Goal: Information Seeking & Learning: Learn about a topic

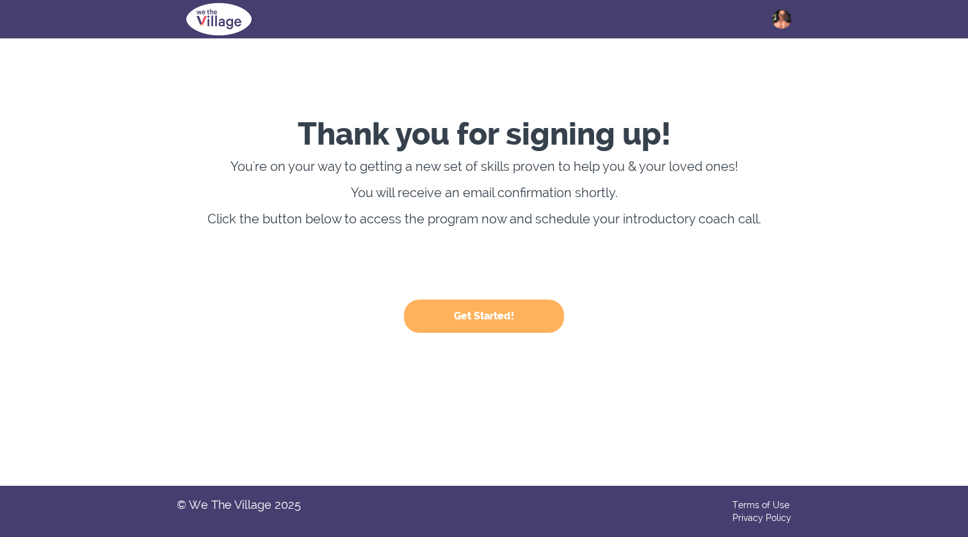
click at [486, 309] on button "Get Started!" at bounding box center [484, 316] width 160 height 33
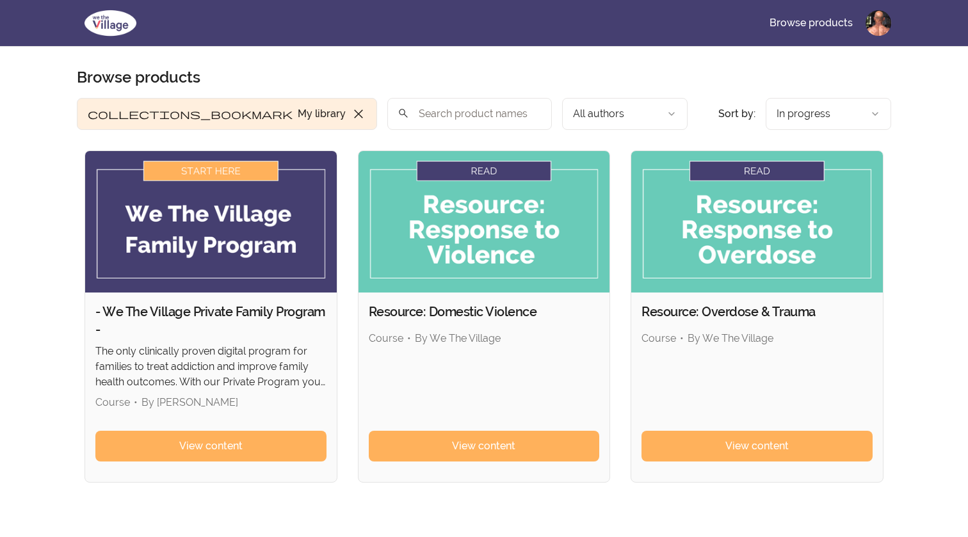
click at [217, 170] on img at bounding box center [211, 221] width 252 height 141
click at [211, 172] on img at bounding box center [211, 221] width 252 height 141
click at [227, 442] on span "View content" at bounding box center [210, 445] width 63 height 15
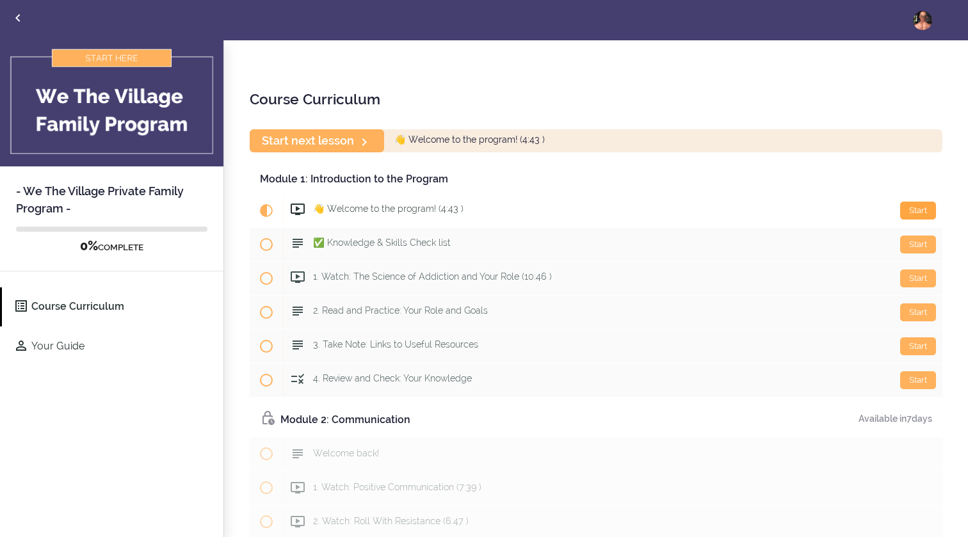
click at [916, 211] on div "Start" at bounding box center [918, 211] width 36 height 18
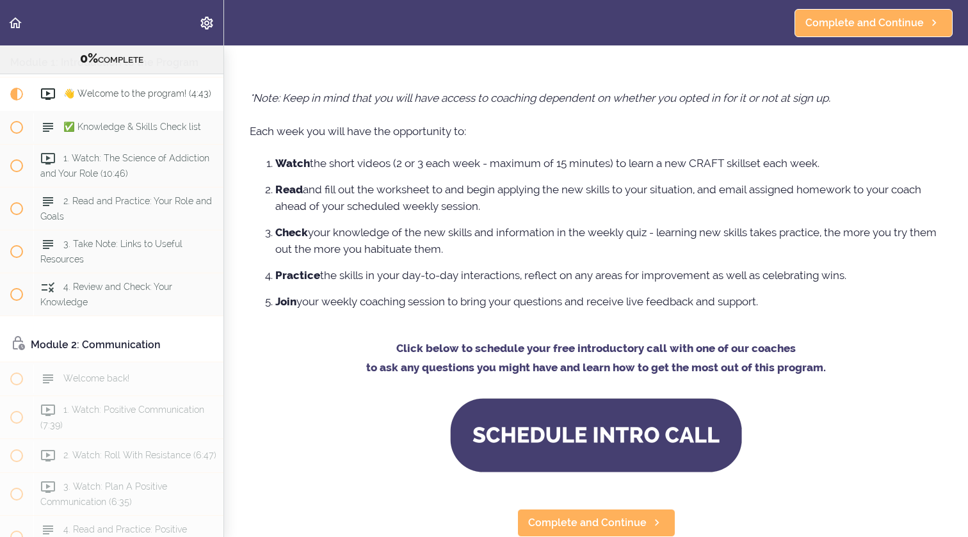
scroll to position [836, 0]
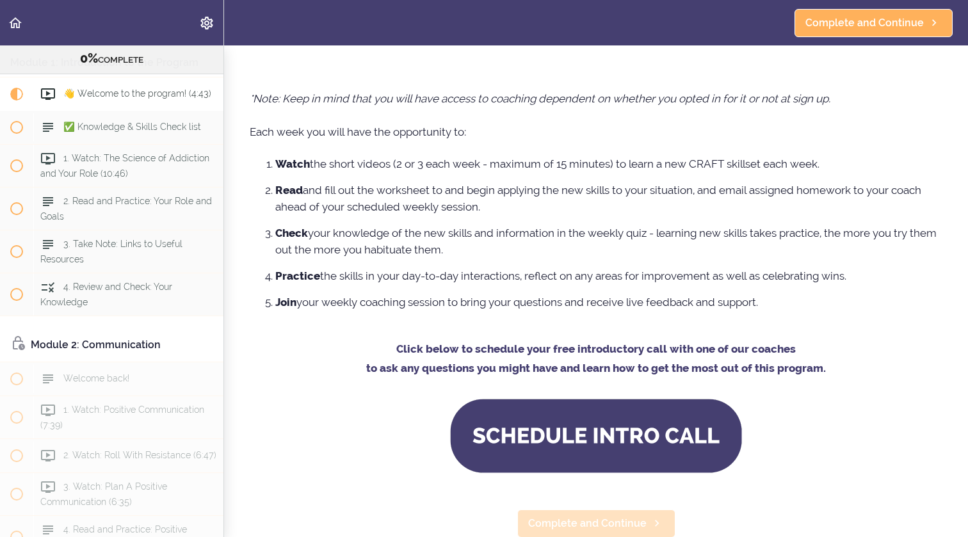
click at [577, 523] on span "Complete and Continue" at bounding box center [587, 523] width 118 height 15
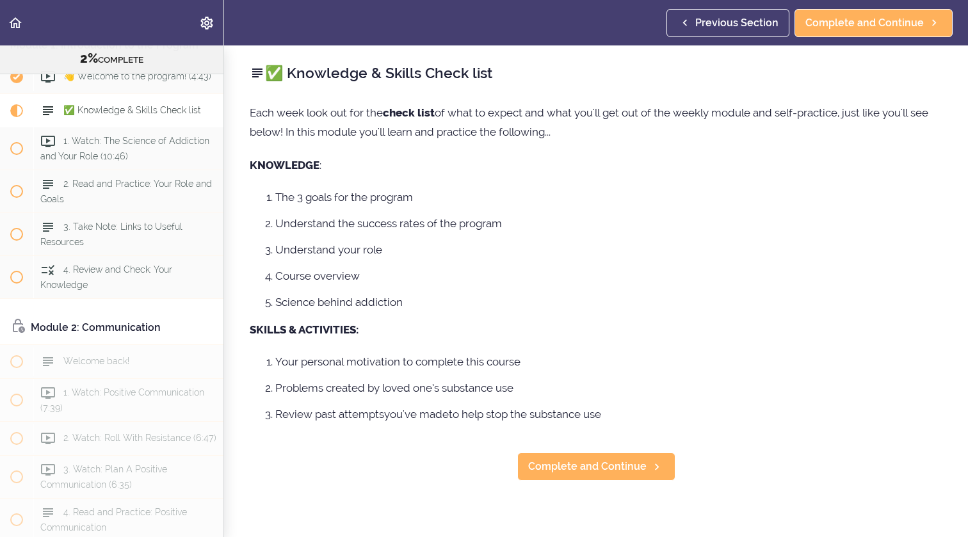
scroll to position [120, 0]
click at [585, 471] on span "Complete and Continue" at bounding box center [587, 466] width 118 height 15
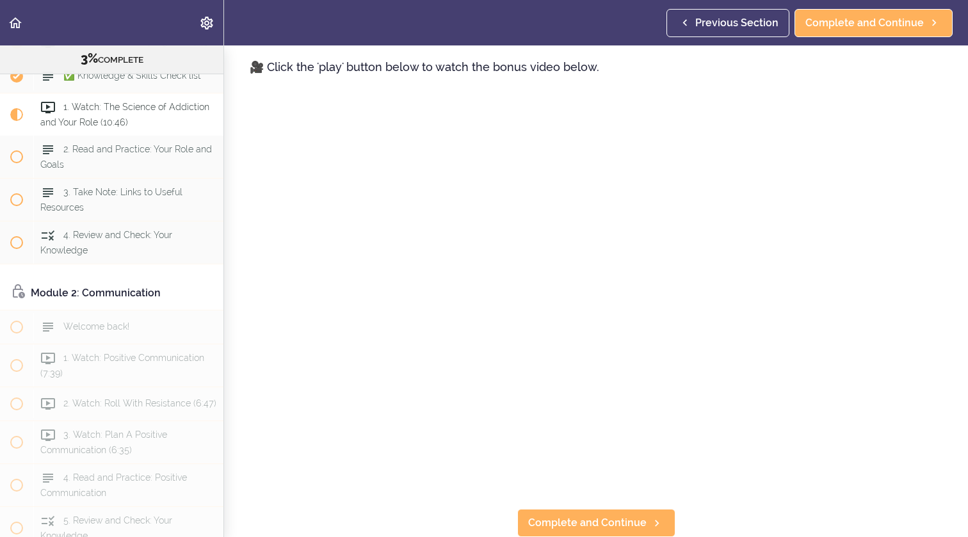
scroll to position [832, 0]
click at [545, 518] on span "Complete and Continue" at bounding box center [587, 522] width 118 height 15
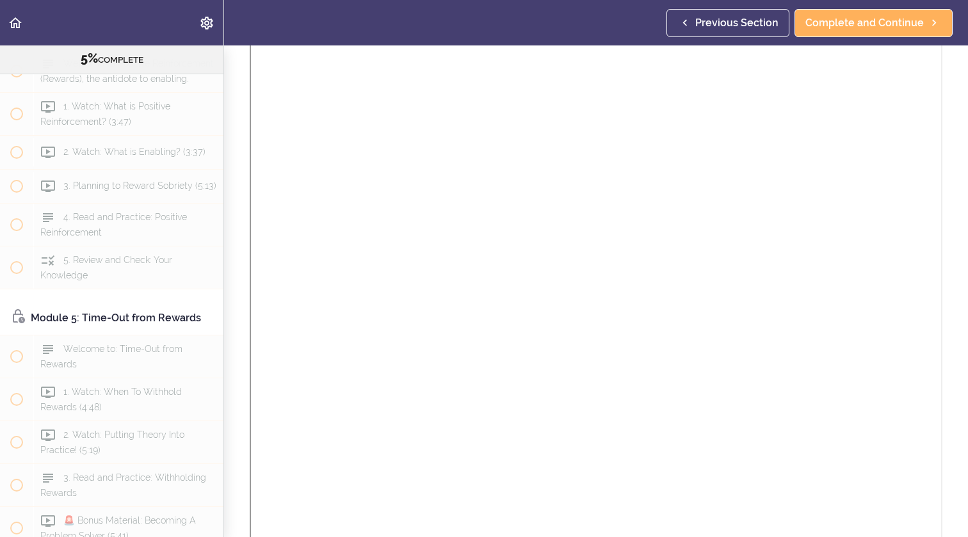
scroll to position [703, 0]
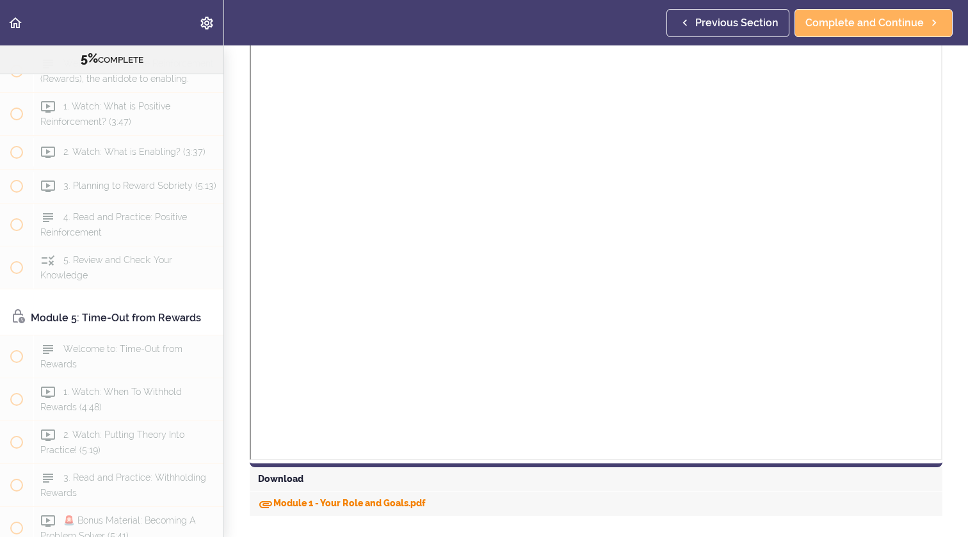
click at [295, 503] on link "Module 1 - Your Role and Goals.pdf" at bounding box center [342, 503] width 168 height 10
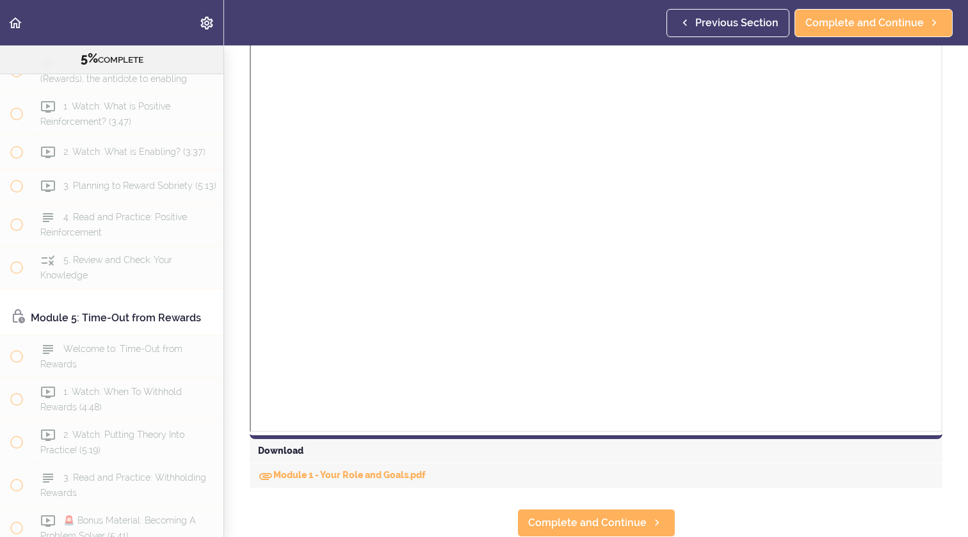
scroll to position [731, 0]
click at [602, 517] on span "Complete and Continue" at bounding box center [587, 523] width 118 height 15
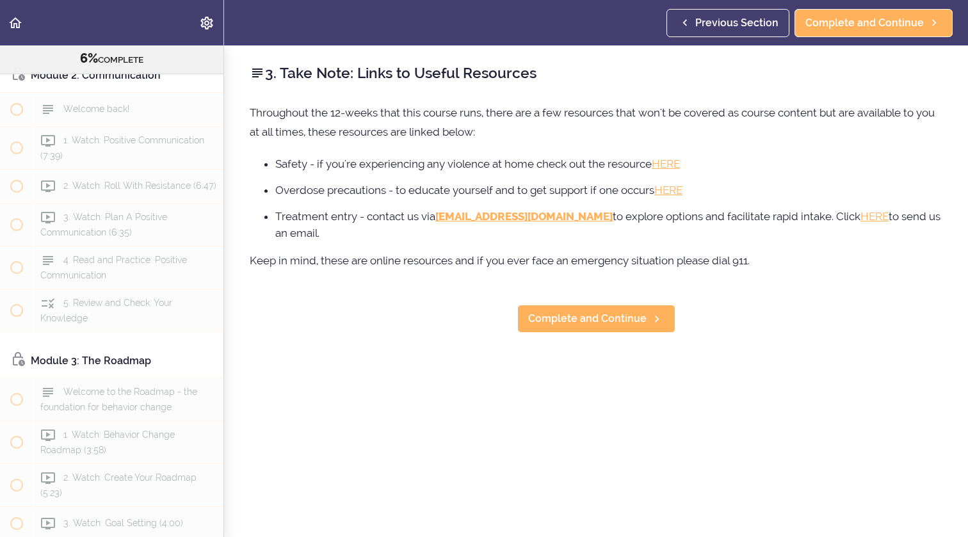
scroll to position [239, 0]
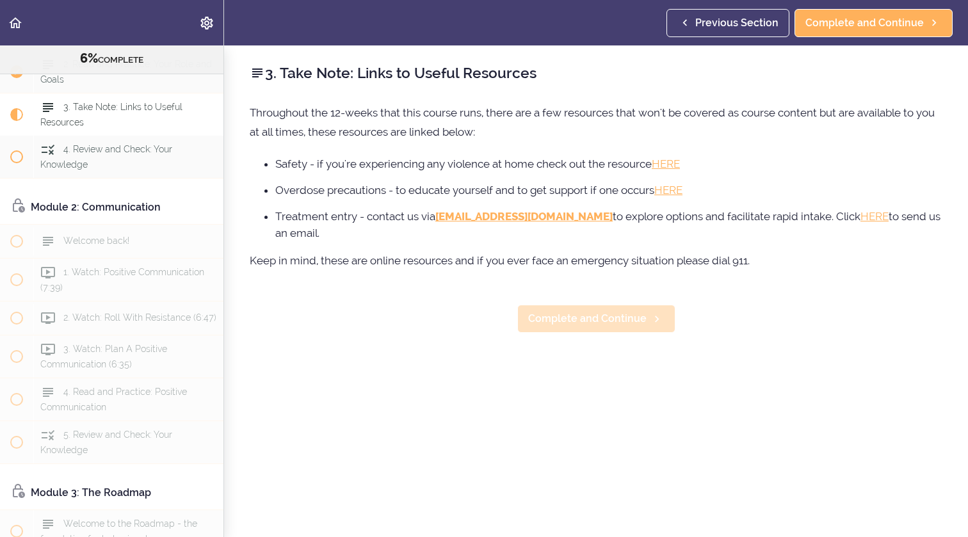
click at [584, 323] on span "Complete and Continue" at bounding box center [587, 318] width 118 height 15
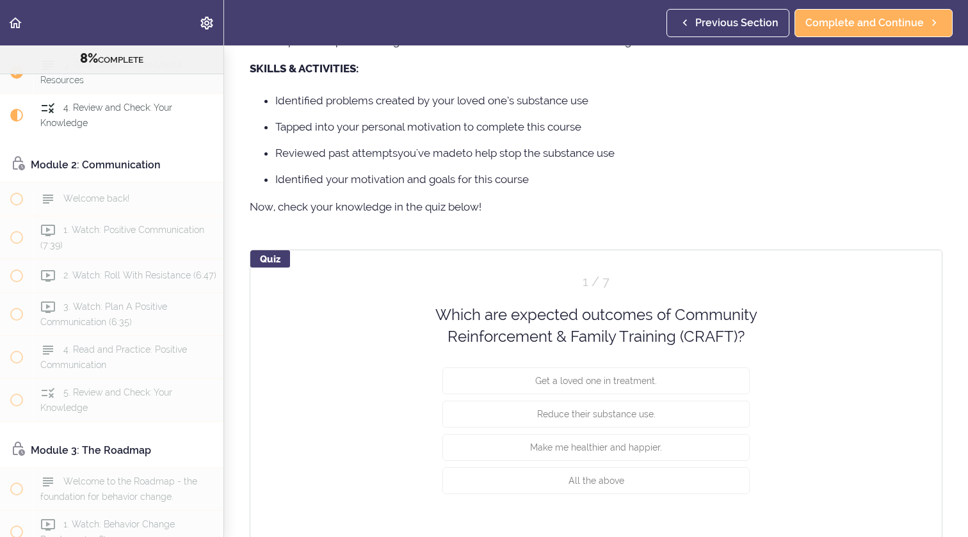
scroll to position [901, 0]
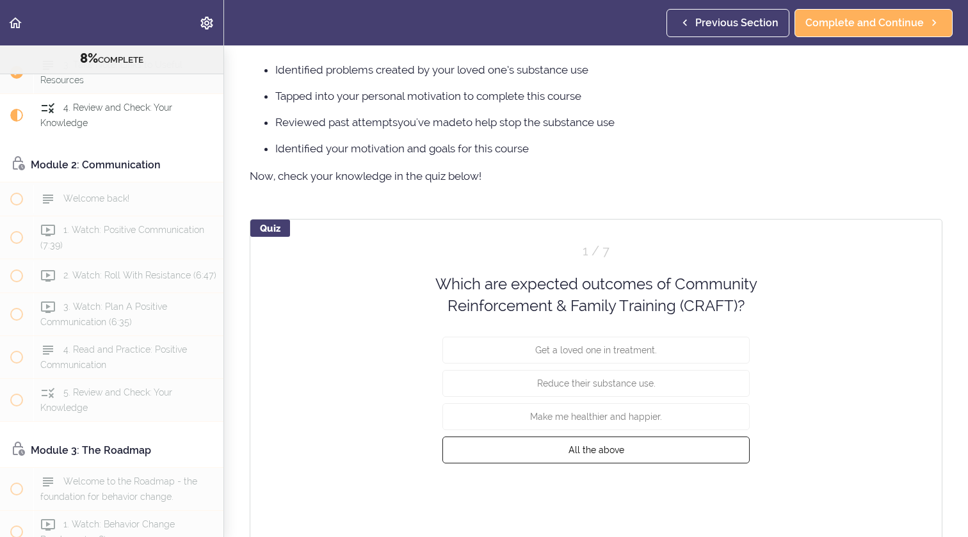
click at [630, 455] on button "All the above" at bounding box center [595, 449] width 307 height 27
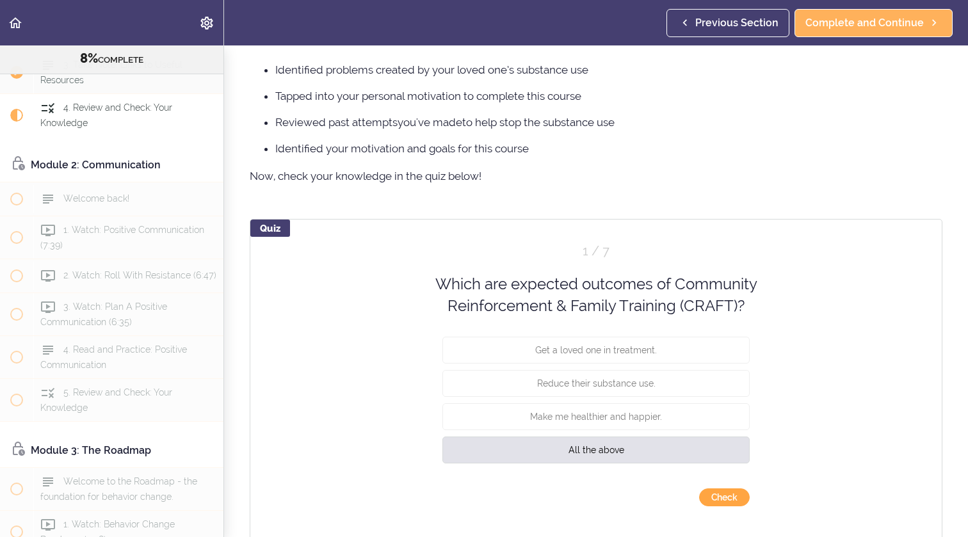
click at [730, 497] on button "Check" at bounding box center [724, 497] width 51 height 18
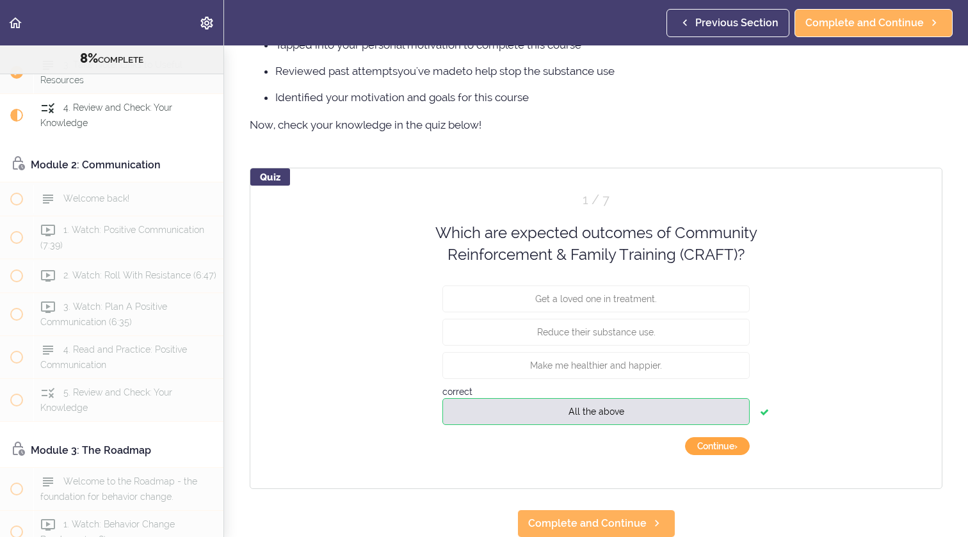
click at [717, 446] on button "Continue ›" at bounding box center [717, 446] width 65 height 18
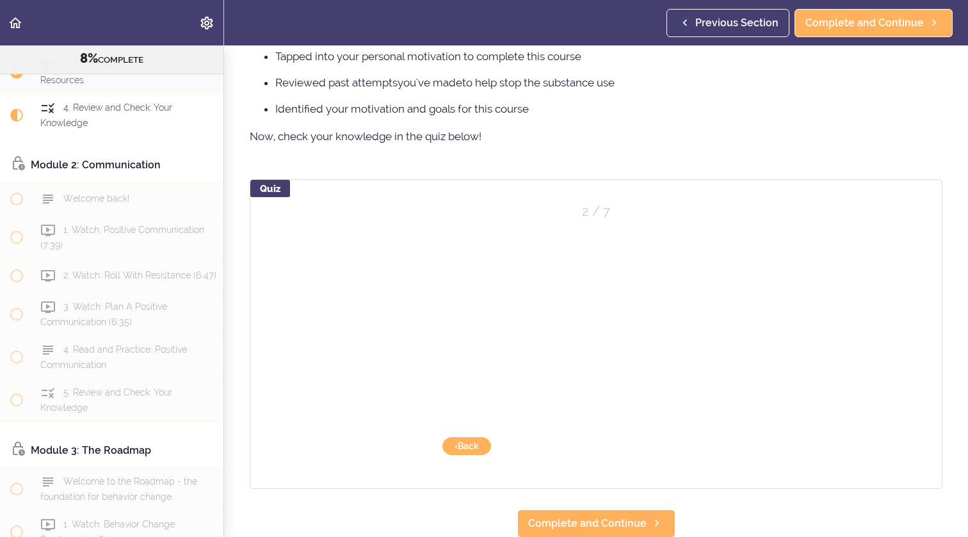
scroll to position [941, 0]
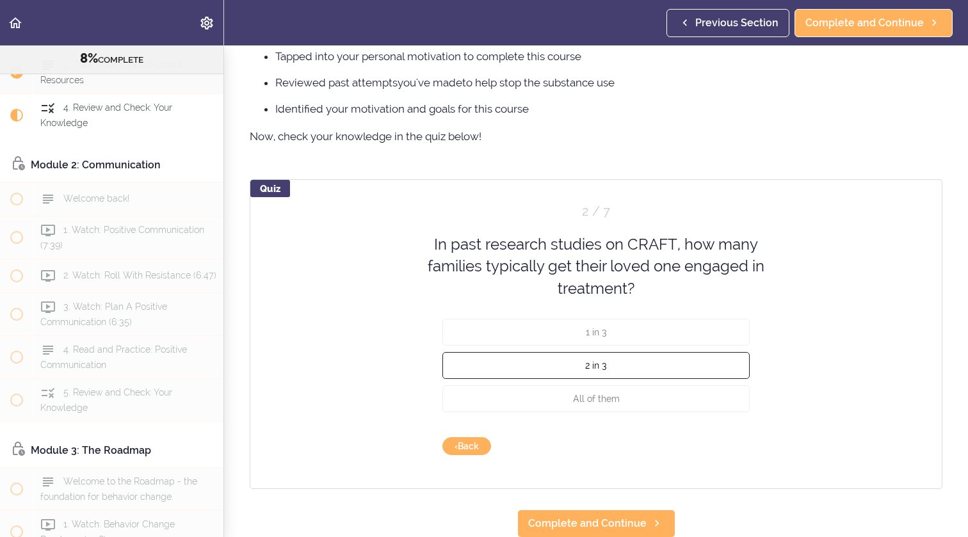
click at [625, 366] on button "2 in 3" at bounding box center [595, 365] width 307 height 27
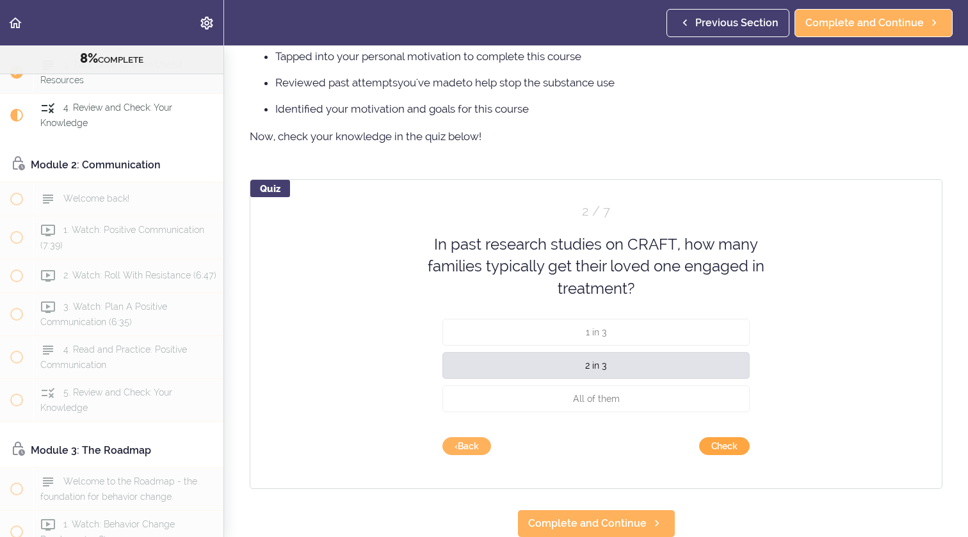
click at [728, 444] on button "Check" at bounding box center [724, 446] width 51 height 18
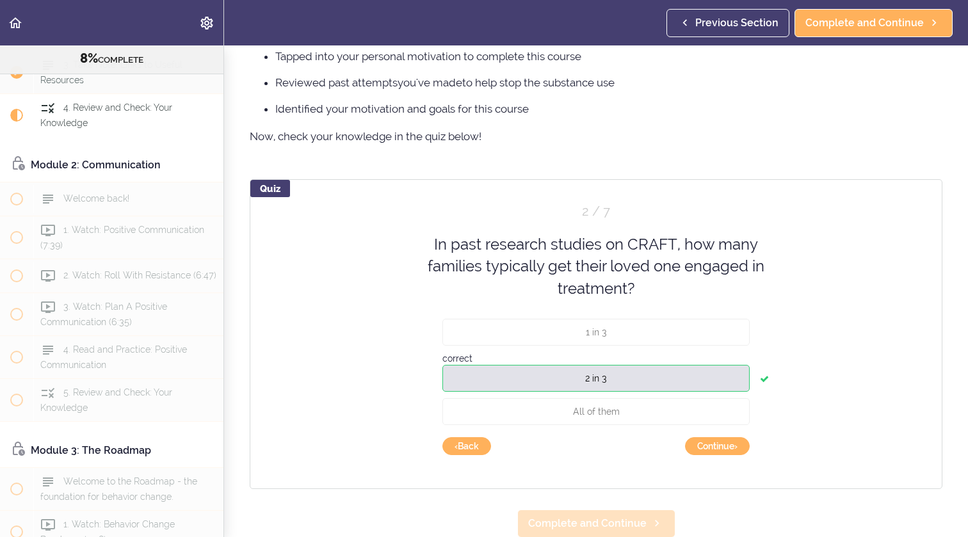
click at [631, 524] on span "Complete and Continue" at bounding box center [587, 523] width 118 height 15
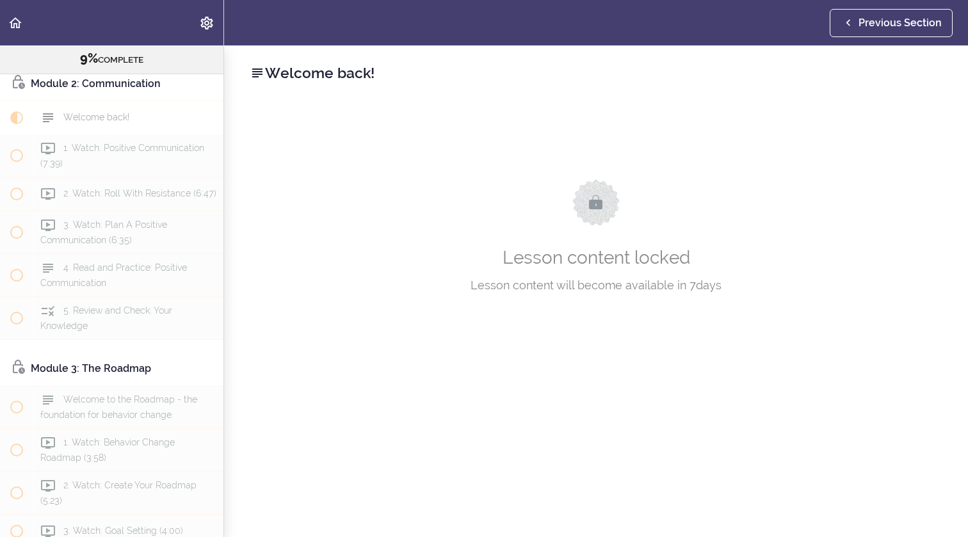
scroll to position [371, 0]
